Goal: Navigation & Orientation: Find specific page/section

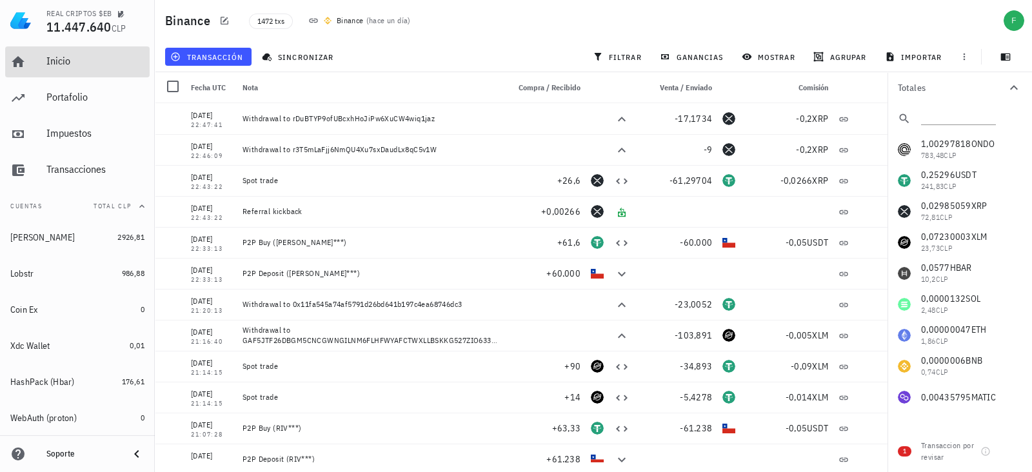
click at [35, 72] on link "Inicio" at bounding box center [77, 61] width 144 height 31
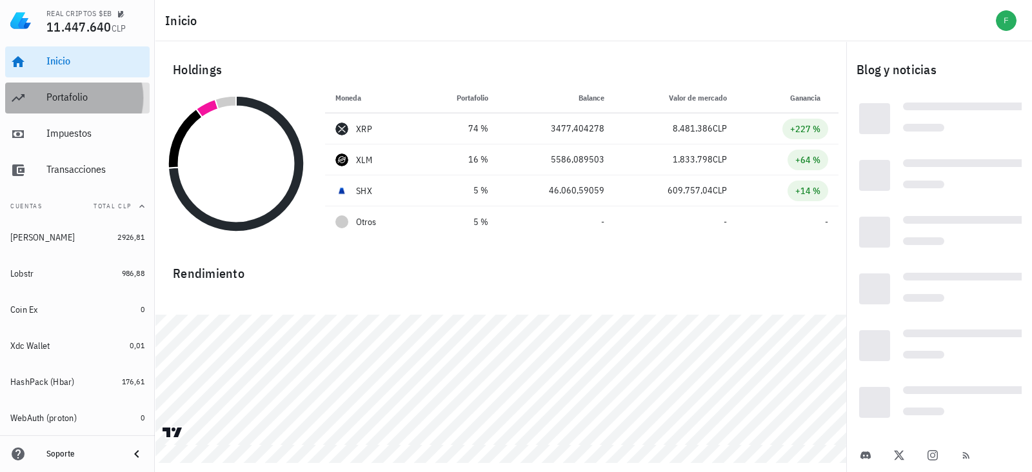
click at [60, 104] on div "Portafolio" at bounding box center [95, 97] width 98 height 29
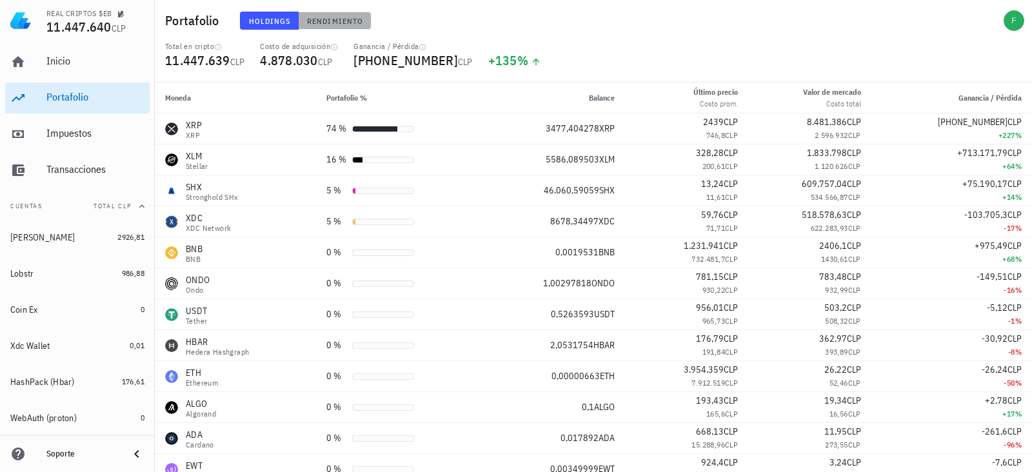
click at [348, 19] on span "Rendimiento" at bounding box center [334, 21] width 57 height 10
